Goal: Transaction & Acquisition: Obtain resource

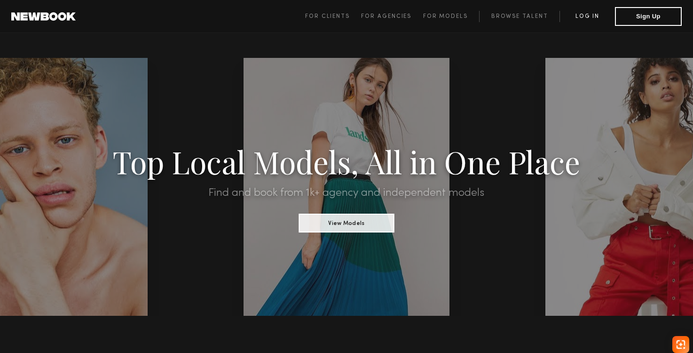
click at [587, 17] on link "Log in" at bounding box center [588, 16] width 56 height 11
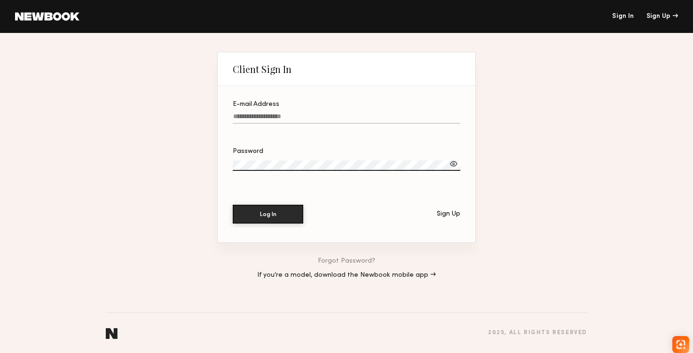
click at [307, 122] on input "E-mail Address" at bounding box center [347, 118] width 228 height 11
type input "**********"
click at [454, 158] on label "Password" at bounding box center [347, 164] width 228 height 32
click at [449, 161] on div at bounding box center [453, 163] width 9 height 9
click at [304, 209] on div "Log In Sign Up" at bounding box center [347, 214] width 228 height 19
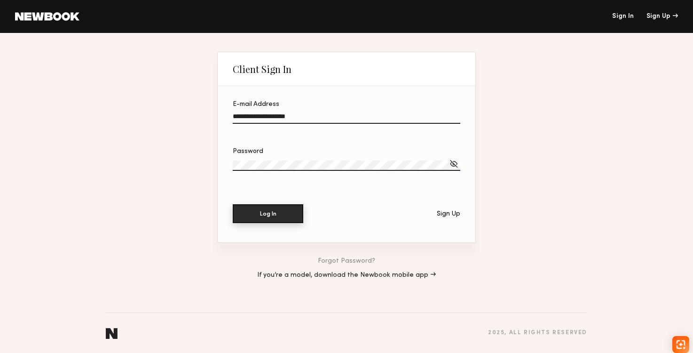
click at [296, 211] on button "Log In" at bounding box center [268, 213] width 71 height 19
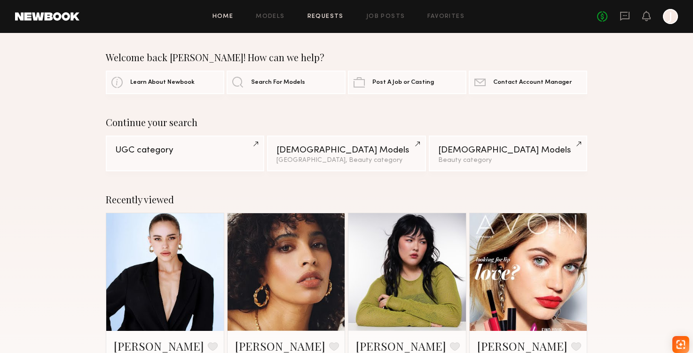
click at [339, 16] on link "Requests" at bounding box center [326, 17] width 36 height 6
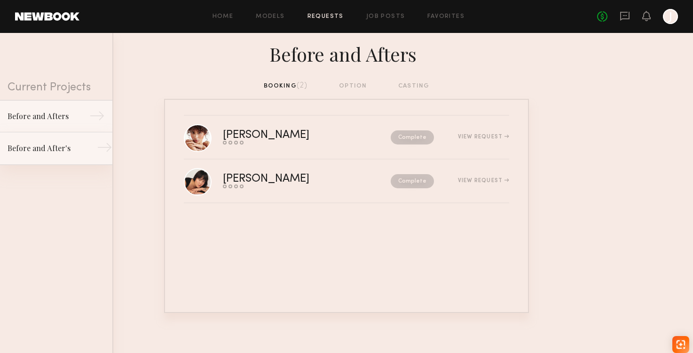
click at [38, 151] on div "Before and After's" at bounding box center [49, 148] width 82 height 11
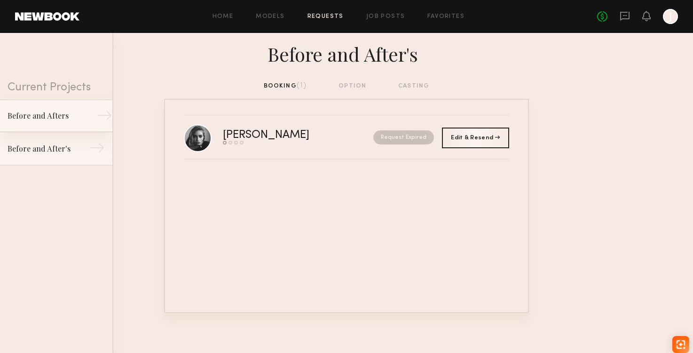
click at [51, 116] on div "Before and Afters" at bounding box center [49, 115] width 82 height 11
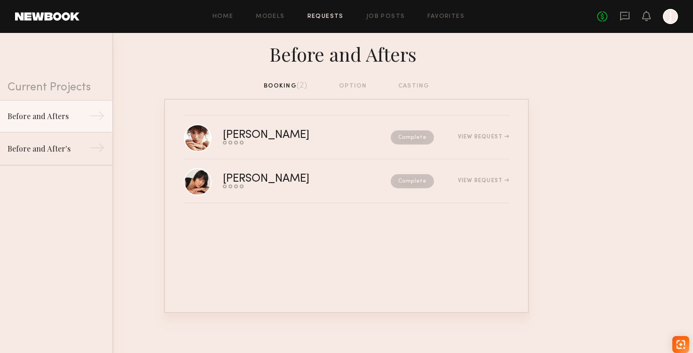
click at [374, 13] on div "Home Models Requests Job Posts Favorites Sign Out No fees up to $5,000 J" at bounding box center [379, 16] width 599 height 15
click at [375, 15] on link "Job Posts" at bounding box center [385, 17] width 39 height 6
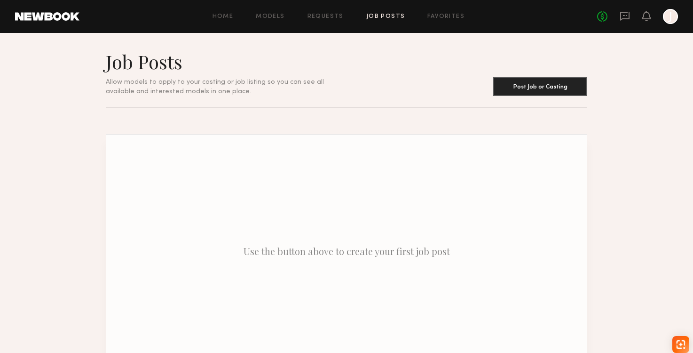
click at [429, 10] on div "Home Models Requests Job Posts Favorites Sign Out No fees up to $5,000 J" at bounding box center [379, 16] width 599 height 15
click at [430, 15] on link "Favorites" at bounding box center [446, 17] width 37 height 6
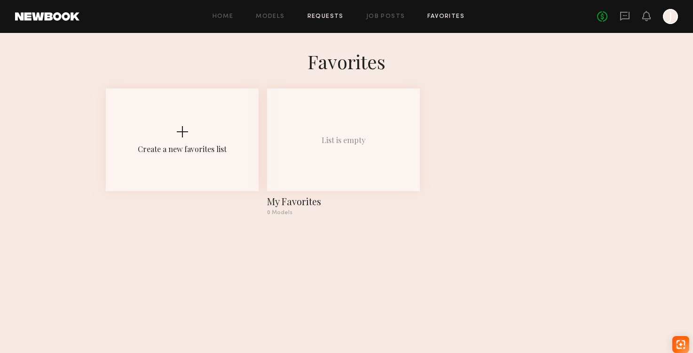
click at [312, 16] on link "Requests" at bounding box center [326, 17] width 36 height 6
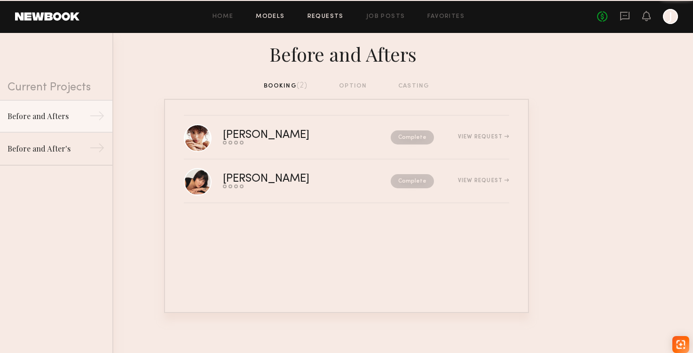
click at [264, 18] on link "Models" at bounding box center [270, 17] width 29 height 6
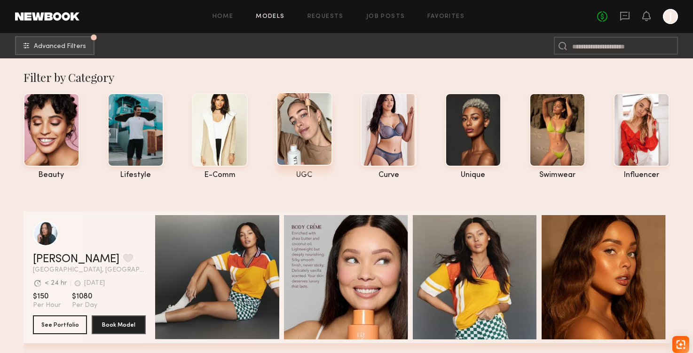
click at [326, 125] on div at bounding box center [305, 128] width 56 height 73
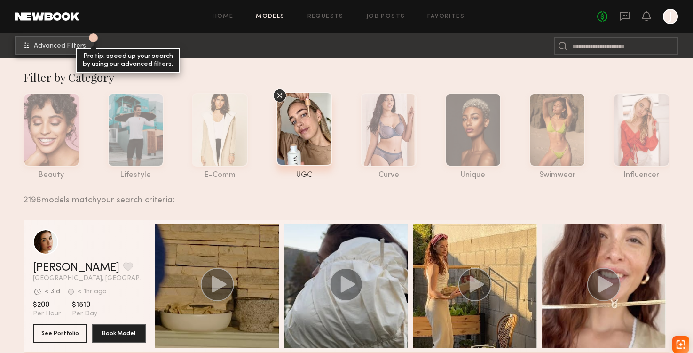
click at [85, 45] on button "1 Advanced Filters Pro tip: speed up your search by using our advanced filters." at bounding box center [55, 45] width 80 height 19
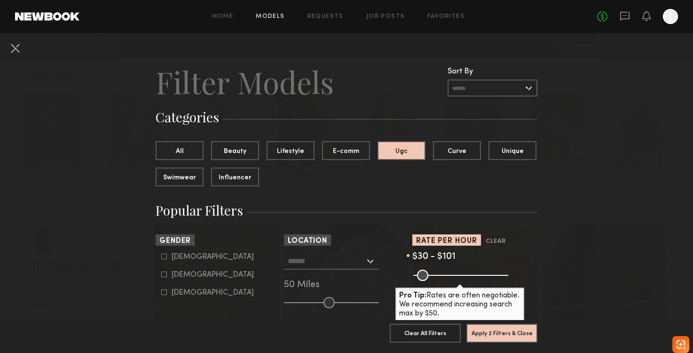
drag, startPoint x: 502, startPoint y: 275, endPoint x: 431, endPoint y: 275, distance: 70.6
type input "***"
click at [431, 275] on input "range" at bounding box center [461, 275] width 95 height 11
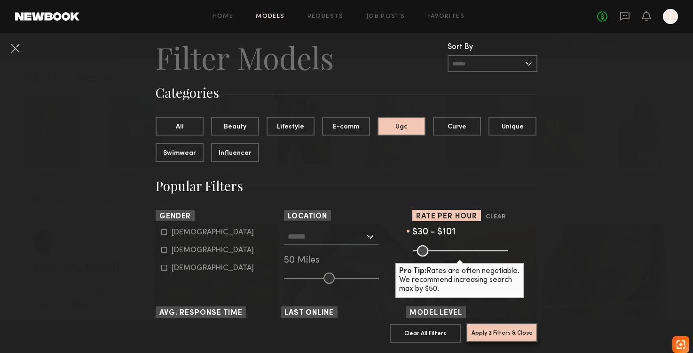
click at [489, 331] on button "Apply 2 Filters & Close" at bounding box center [502, 332] width 71 height 19
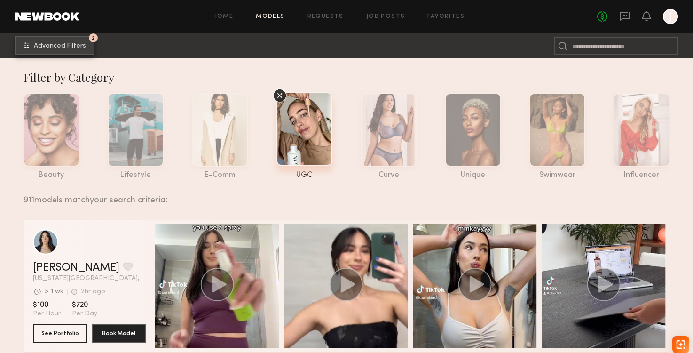
click at [83, 48] on span "Advanced Filters" at bounding box center [60, 46] width 52 height 7
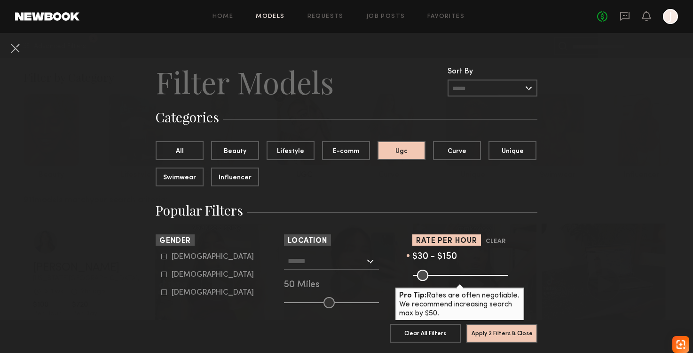
drag, startPoint x: 433, startPoint y: 274, endPoint x: 440, endPoint y: 274, distance: 7.5
type input "***"
click at [440, 274] on input "range" at bounding box center [461, 275] width 95 height 11
click at [489, 334] on button "Apply 2 Filters & Close" at bounding box center [502, 332] width 71 height 19
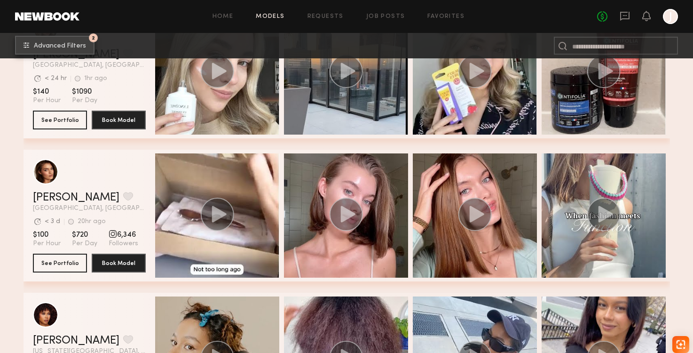
scroll to position [2597, 0]
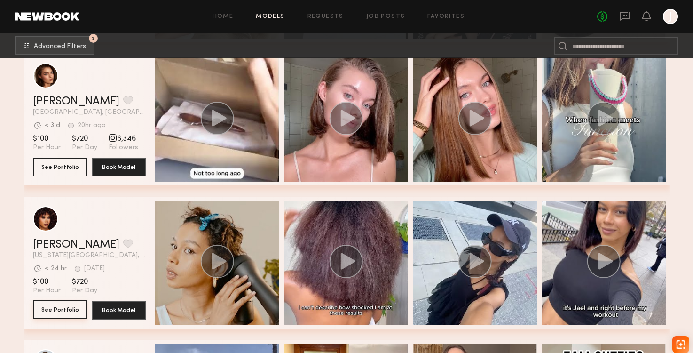
click at [64, 306] on button "See Portfolio" at bounding box center [60, 309] width 54 height 19
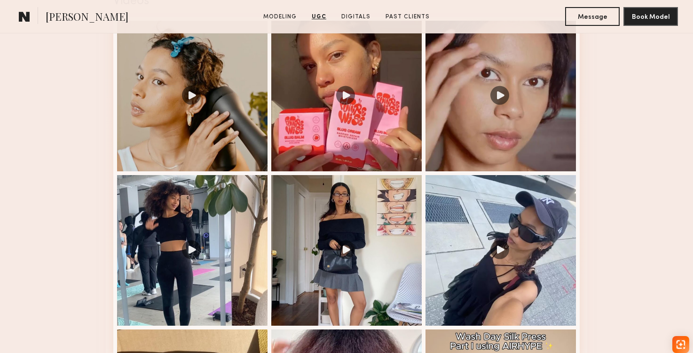
scroll to position [928, 0]
